Goal: Share content: Share content

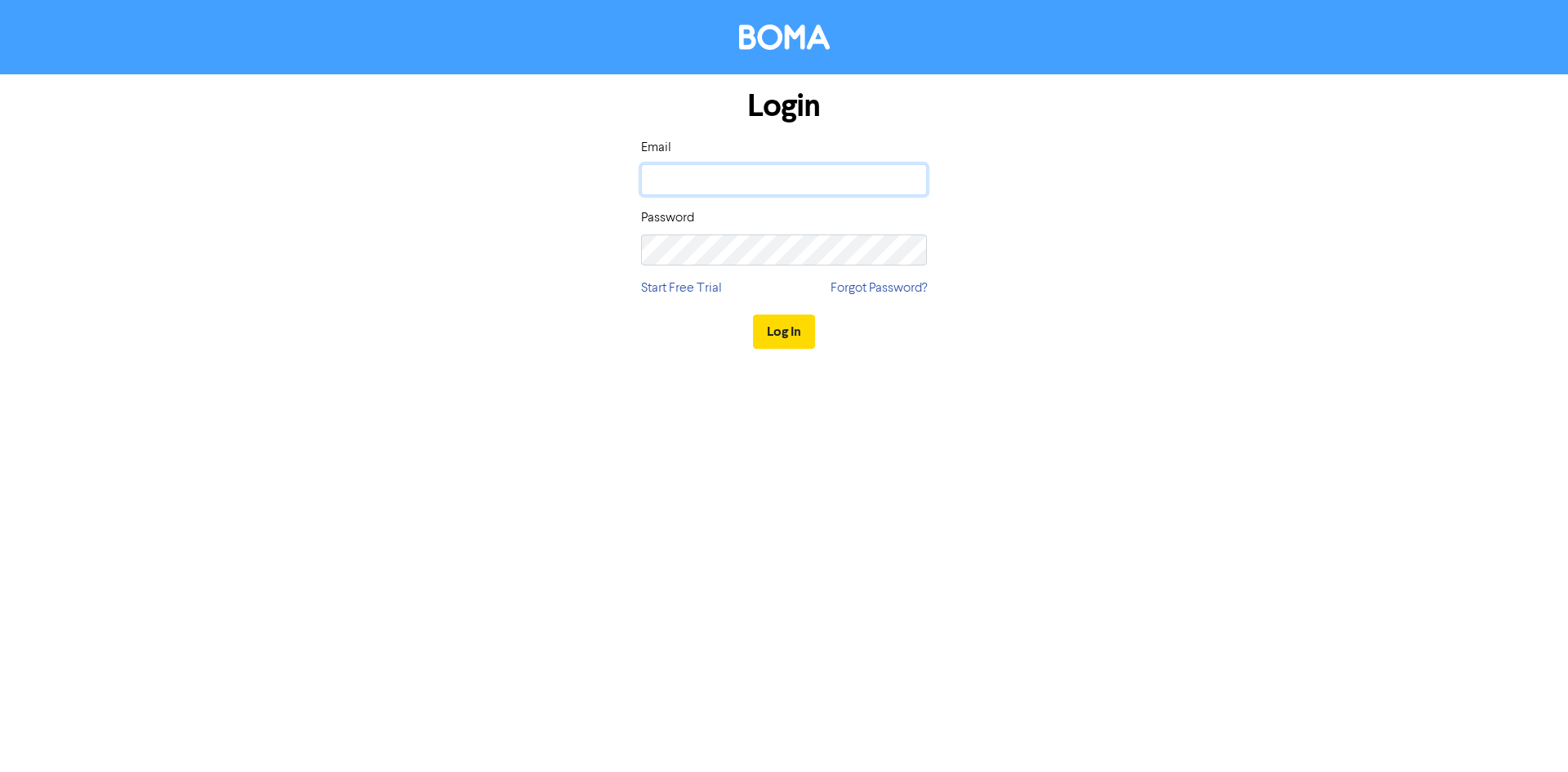
type input "kday@wdf.com.au"
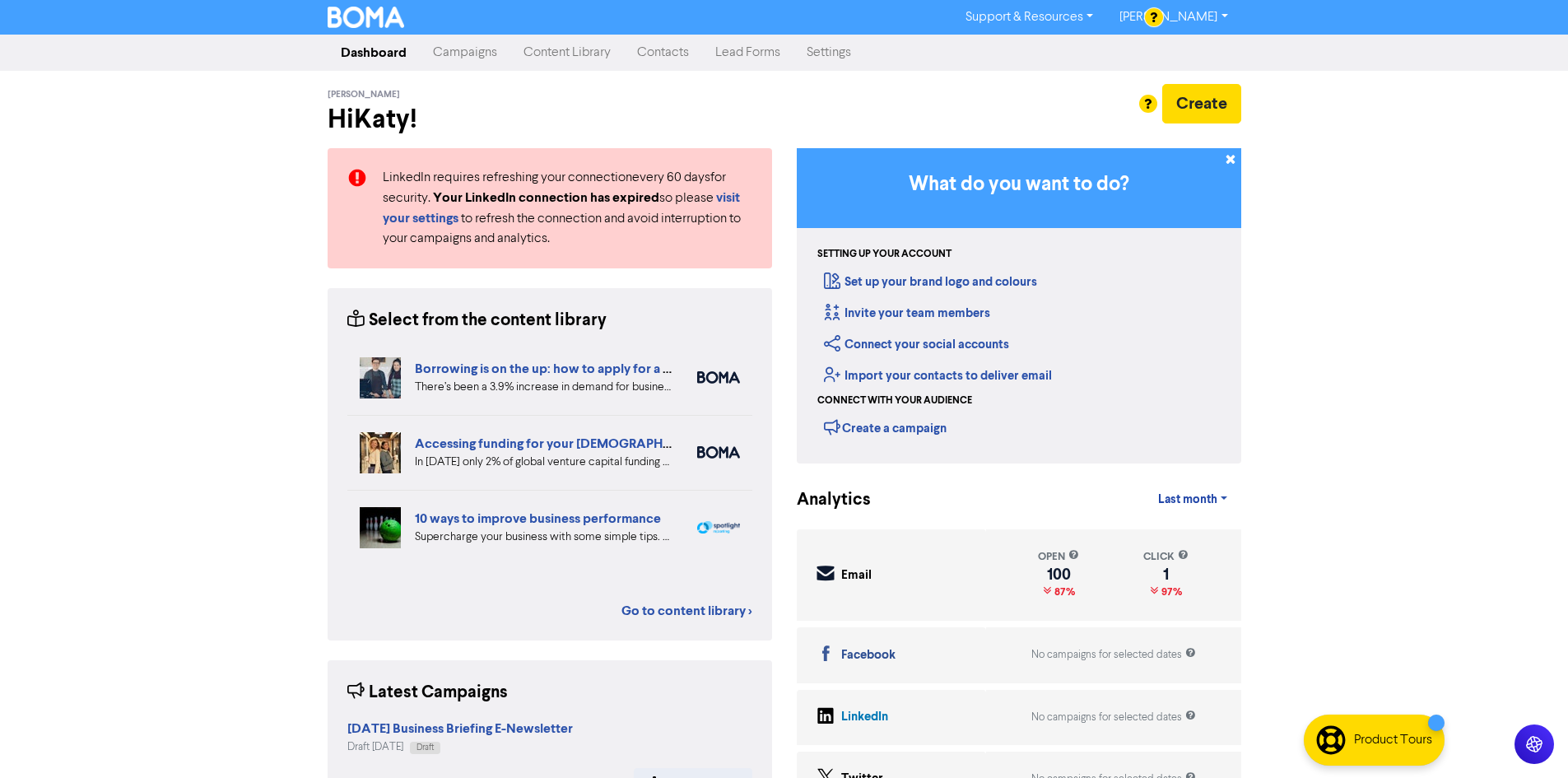
click at [567, 53] on link "Content Library" at bounding box center [566, 52] width 113 height 33
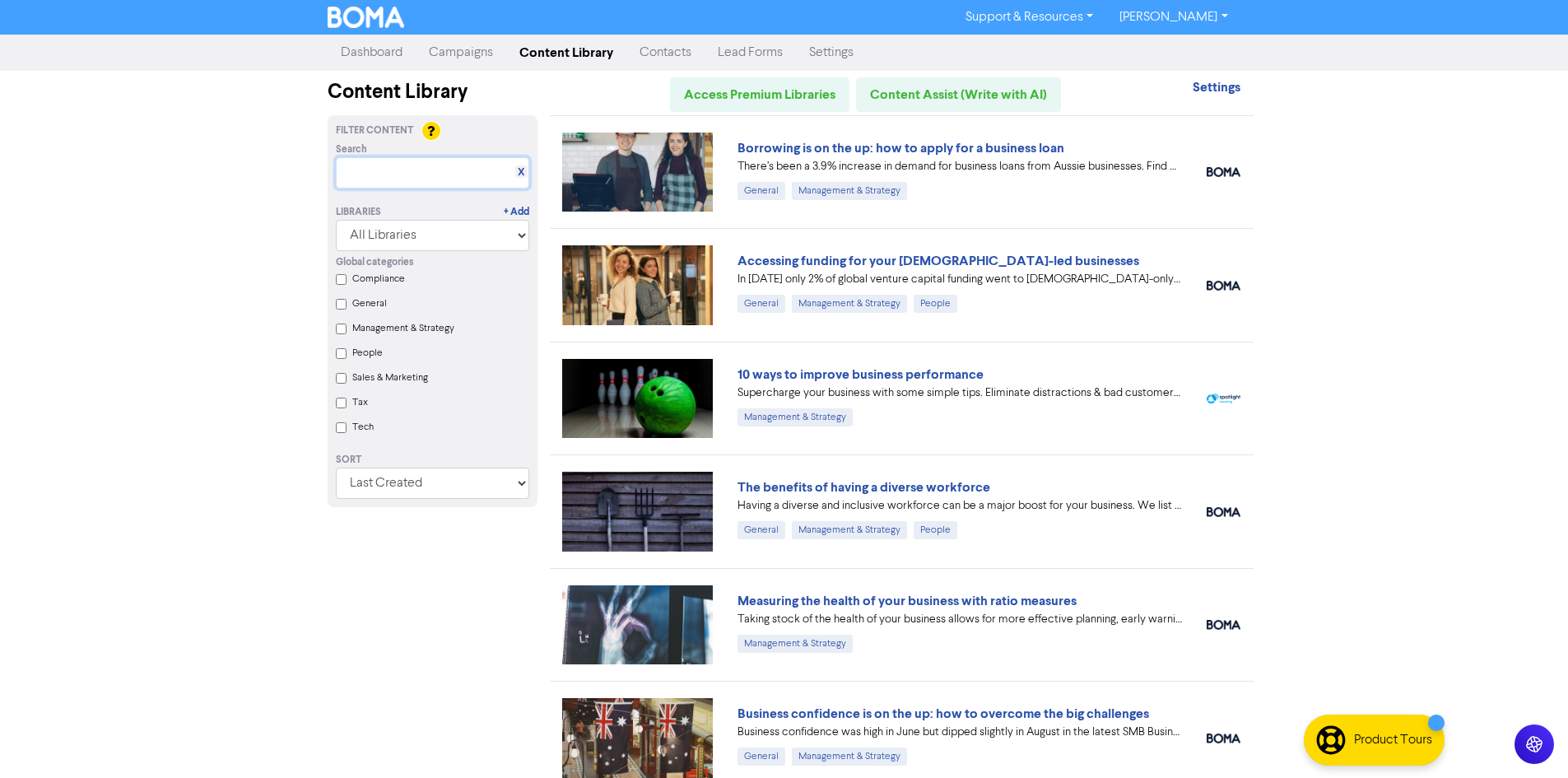
click at [438, 178] on input "text" at bounding box center [432, 173] width 193 height 31
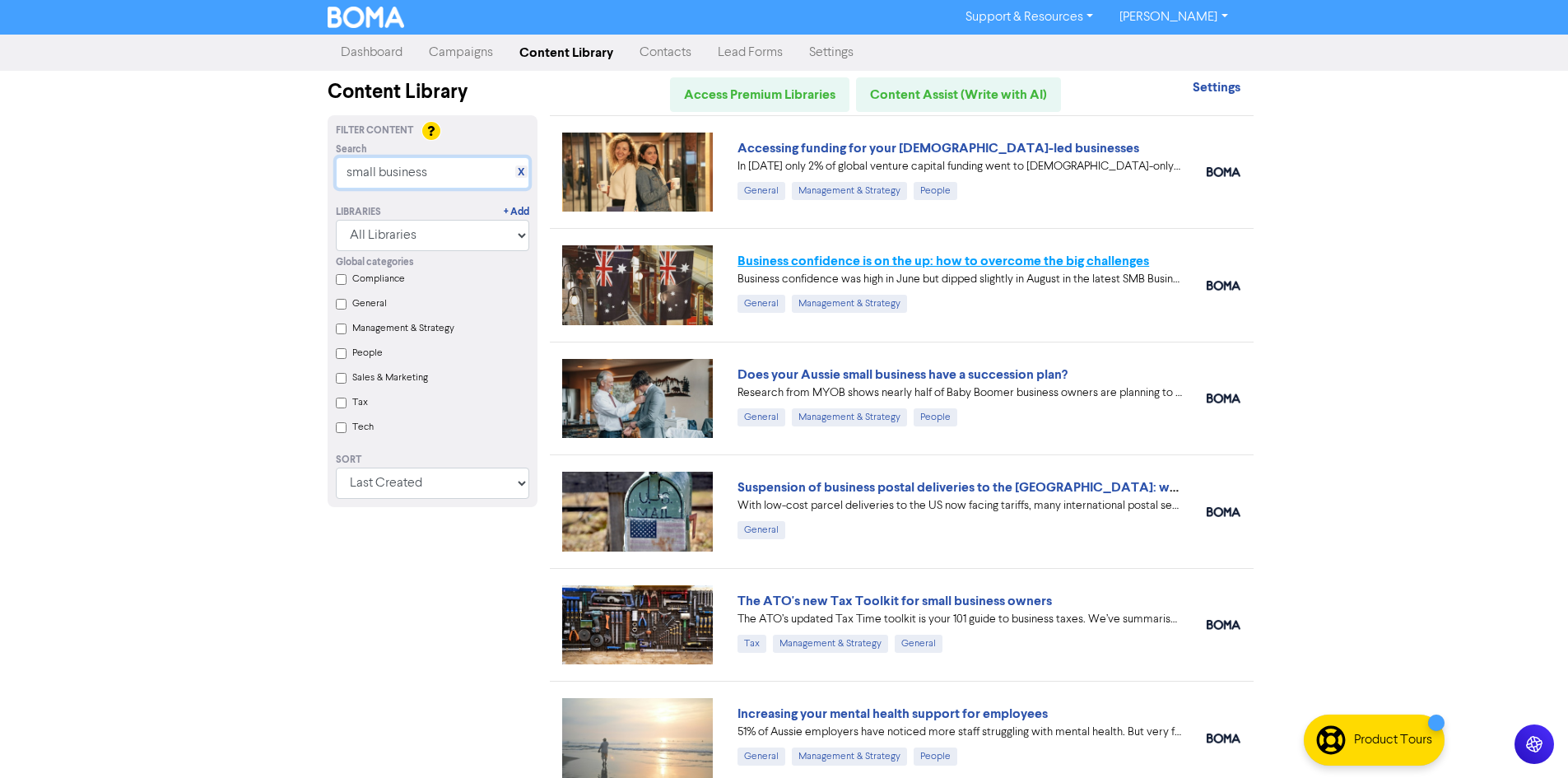
type input "small business"
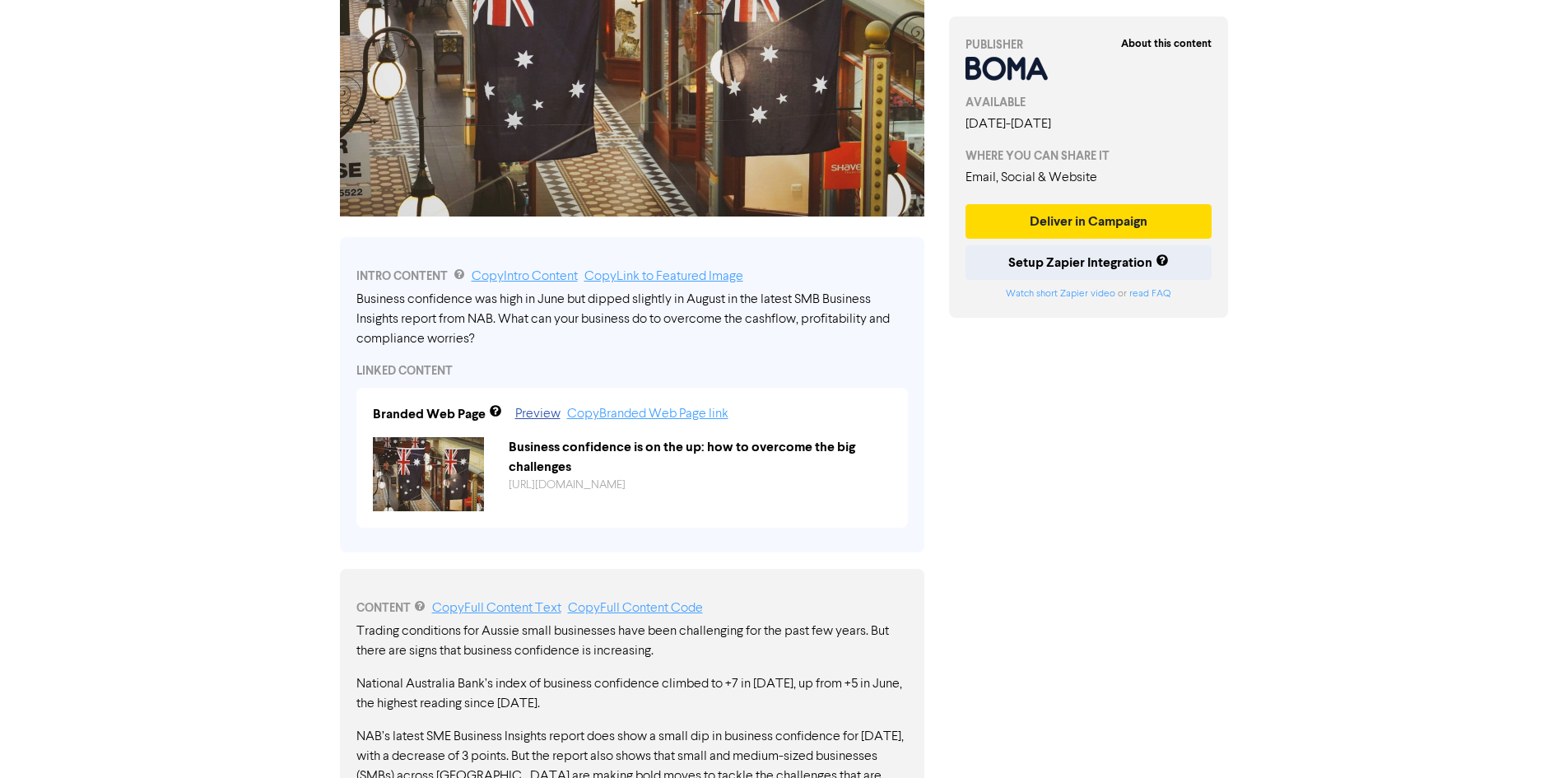
scroll to position [412, 0]
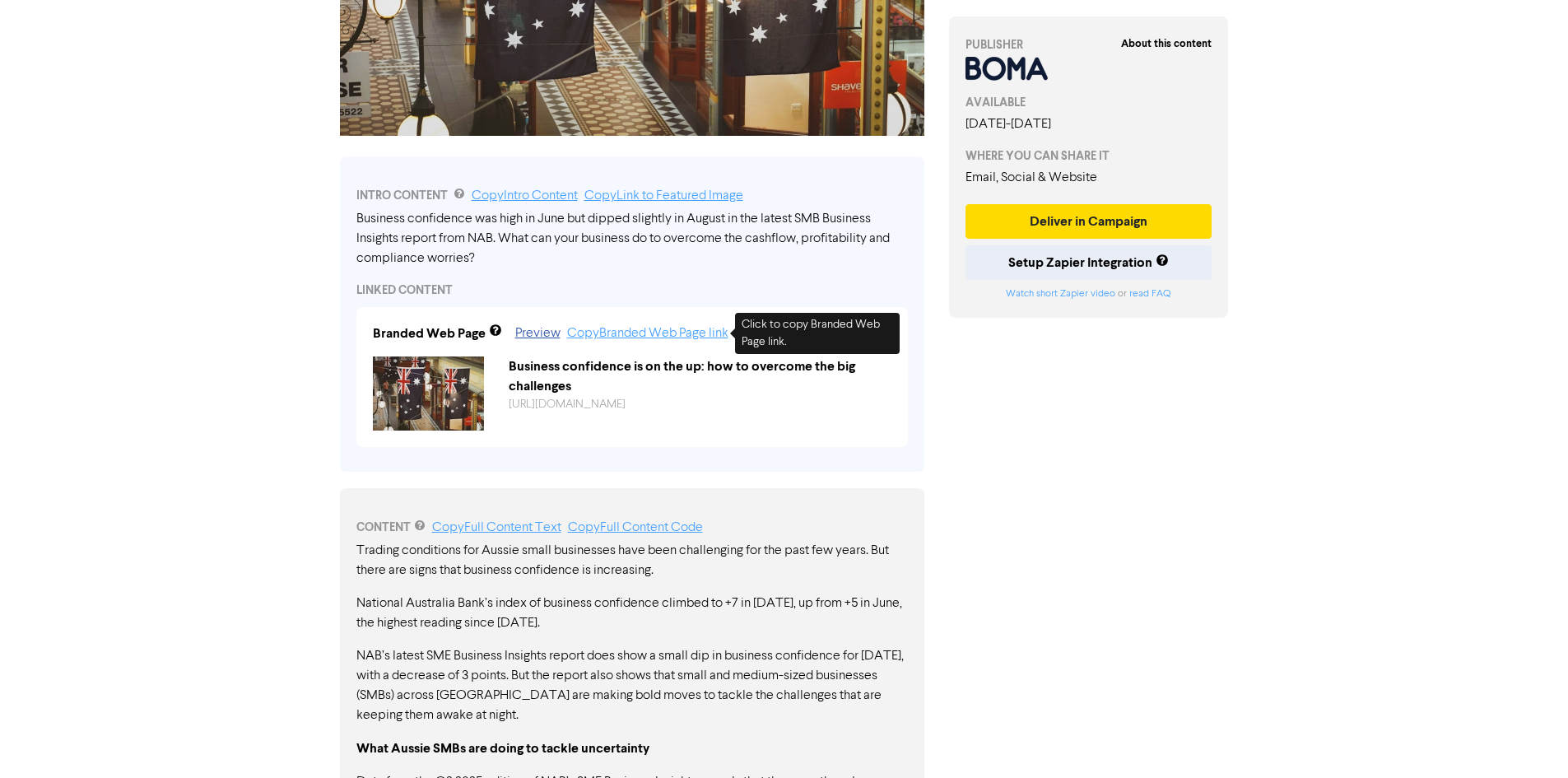
click at [655, 335] on link "Copy Branded Web Page link" at bounding box center [647, 334] width 161 height 13
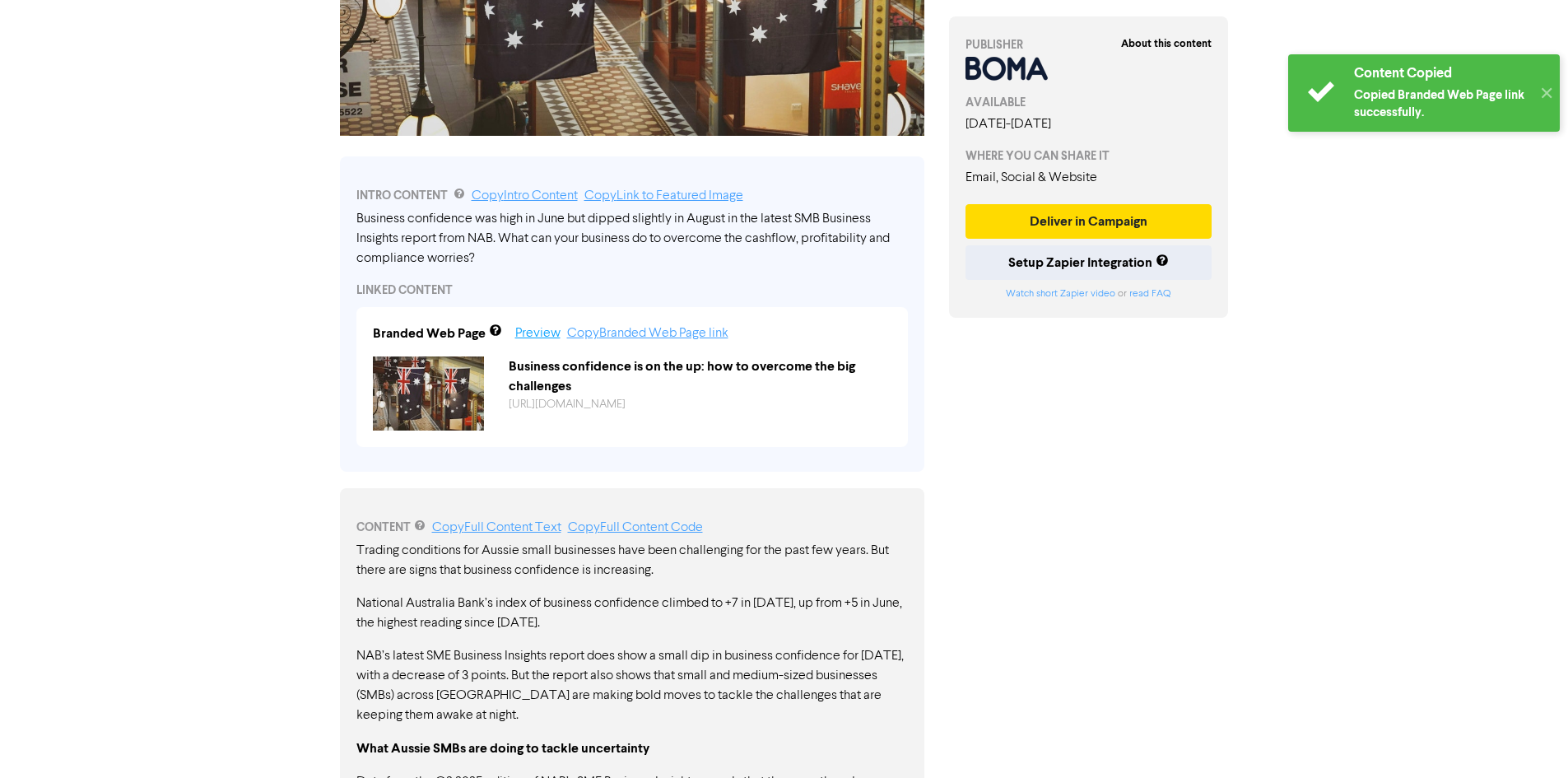
click at [536, 334] on link "Preview" at bounding box center [537, 334] width 45 height 13
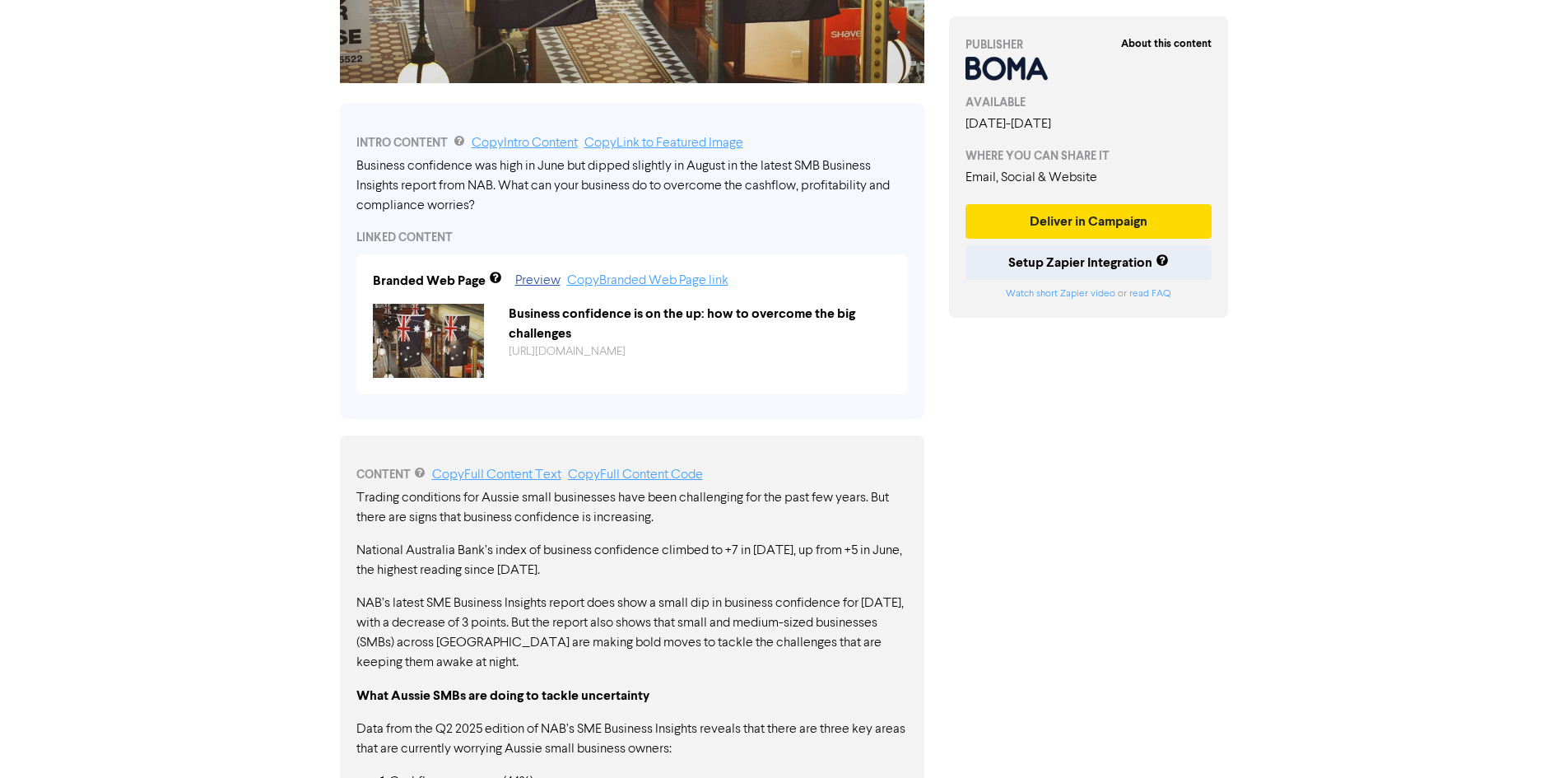
scroll to position [494, 0]
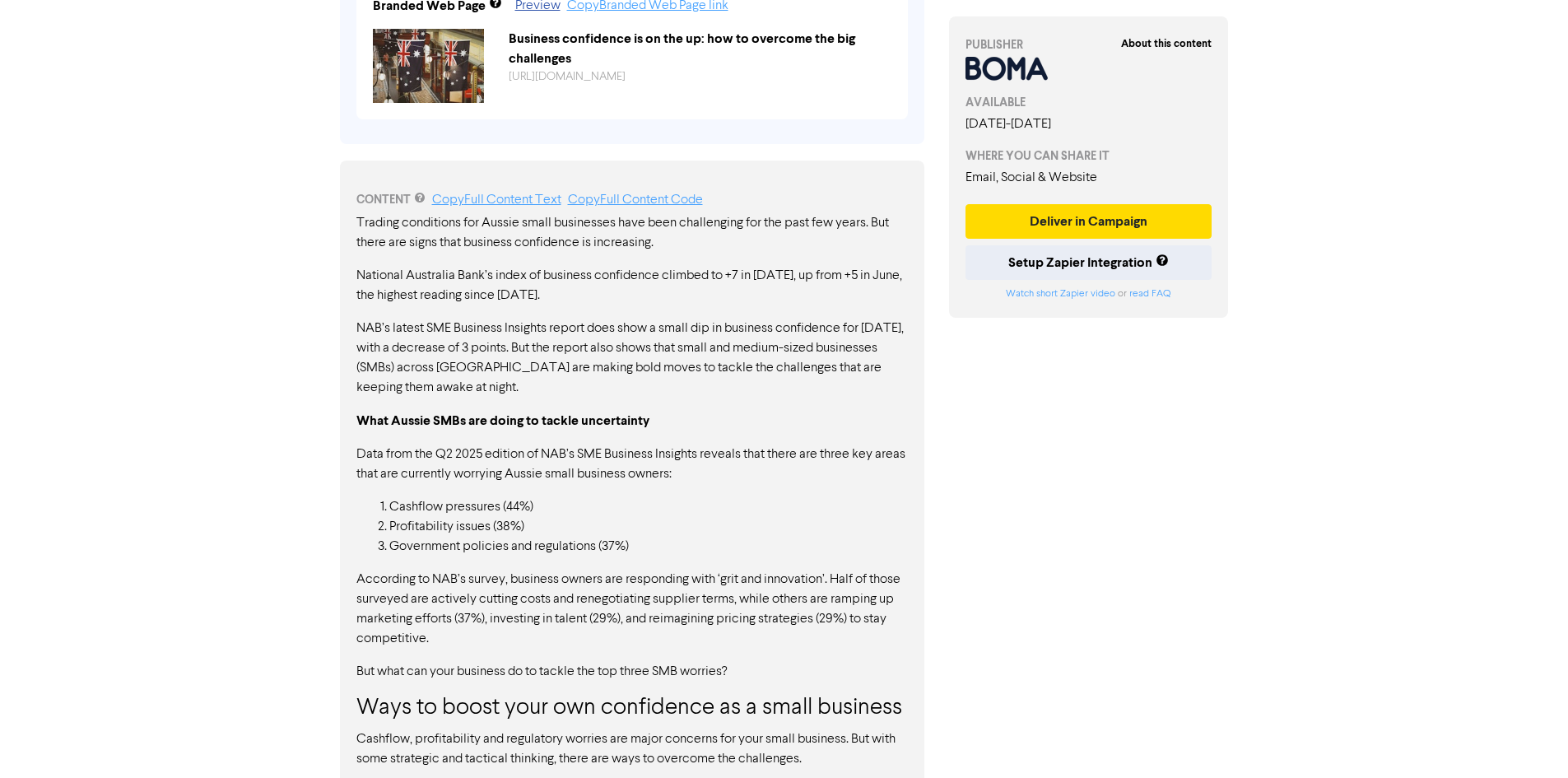
scroll to position [741, 0]
